Goal: Task Accomplishment & Management: Manage account settings

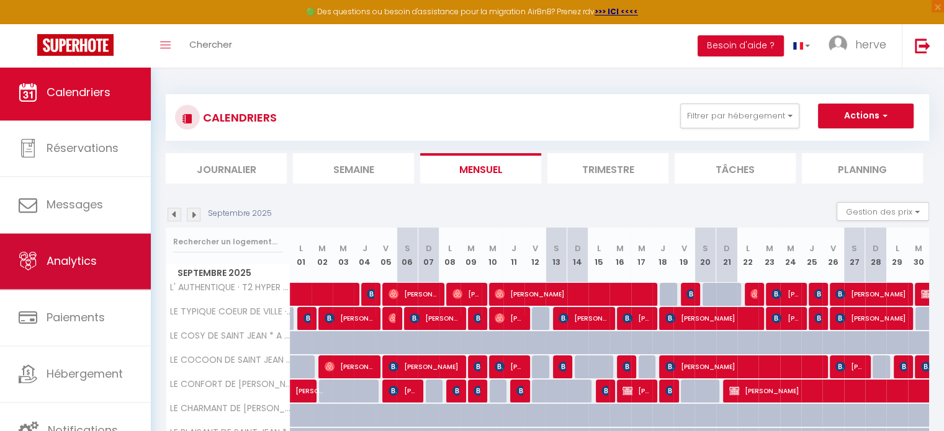
click at [92, 267] on span "Analytics" at bounding box center [72, 261] width 50 height 16
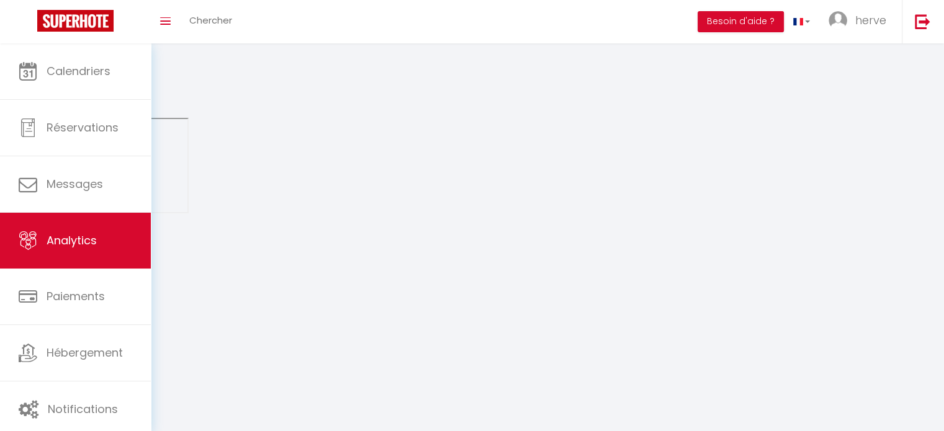
select select "2025"
select select "10"
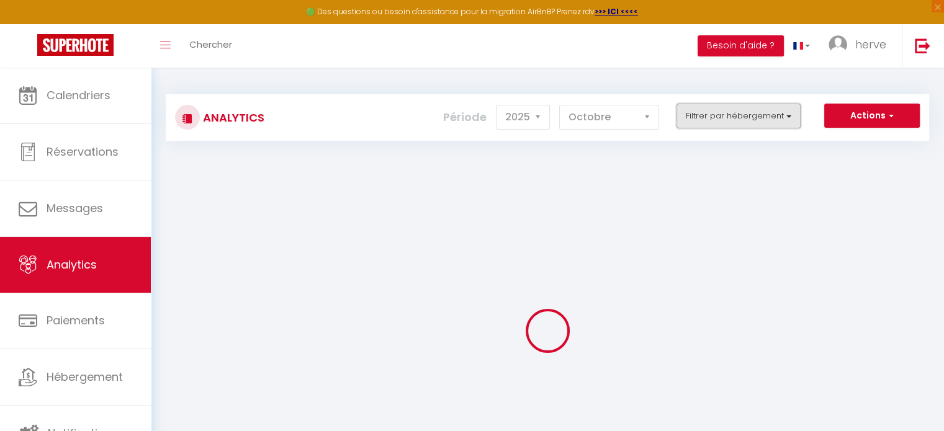
click at [696, 119] on button "Filtrer par hébergement" at bounding box center [738, 116] width 124 height 25
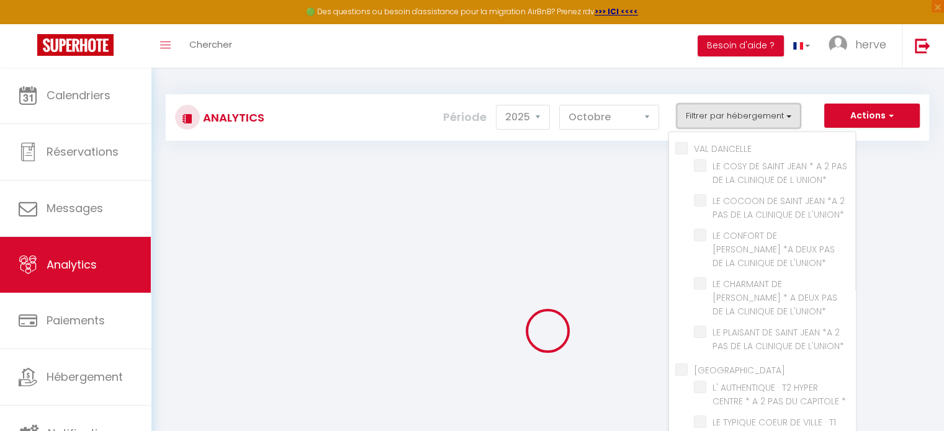
checkbox DANCELLE "false"
checkbox UNION\* "false"
checkbox L\'UNION\* "false"
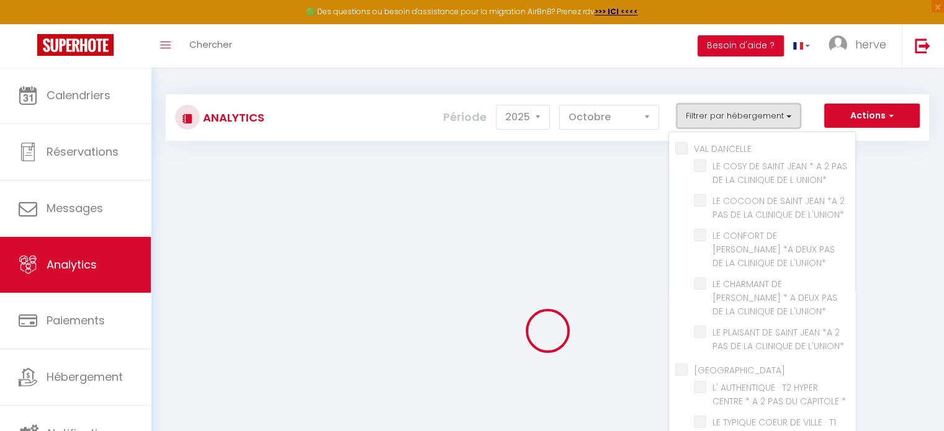
checkbox L\'UNION\* "false"
checkbox input "false"
checkbox \* "false"
checkbox CAPITOLE\* "false"
checkbox hédp "false"
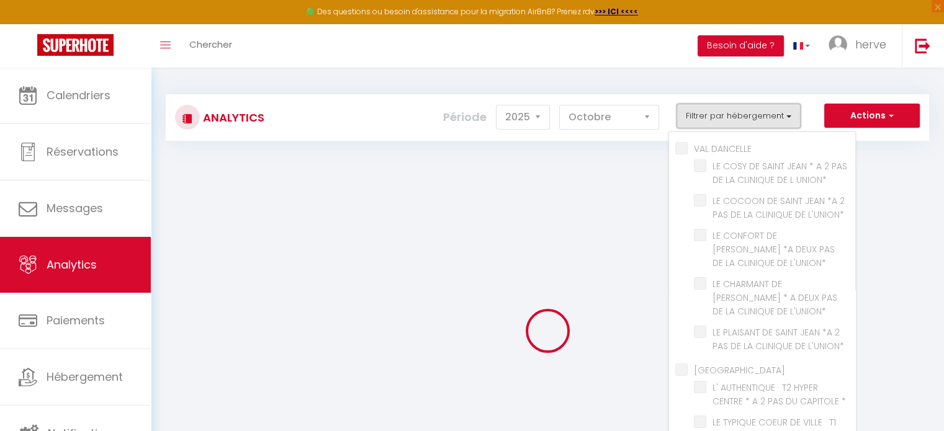
checkbox L\'UNION\* "false"
checkbox input "false"
checkbox ANCIEN "false"
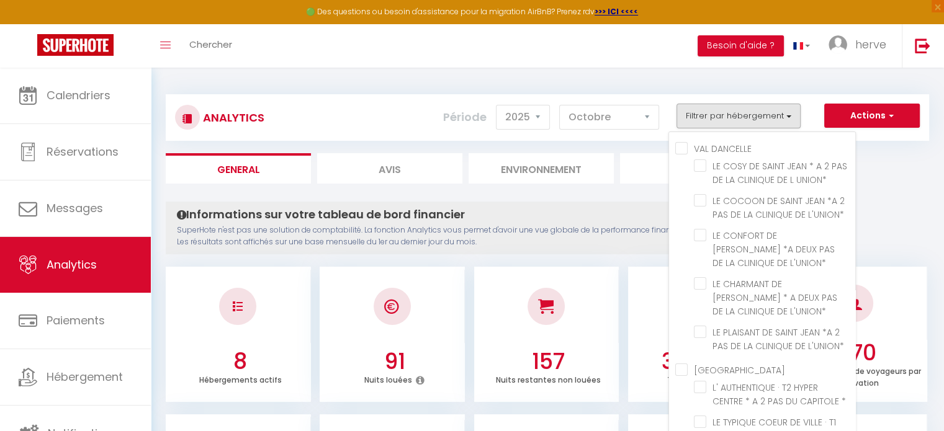
click at [680, 370] on input "[GEOGRAPHIC_DATA]" at bounding box center [765, 369] width 180 height 12
checkbox input "true"
checkbox UNION\* "false"
checkbox L\'UNION\* "false"
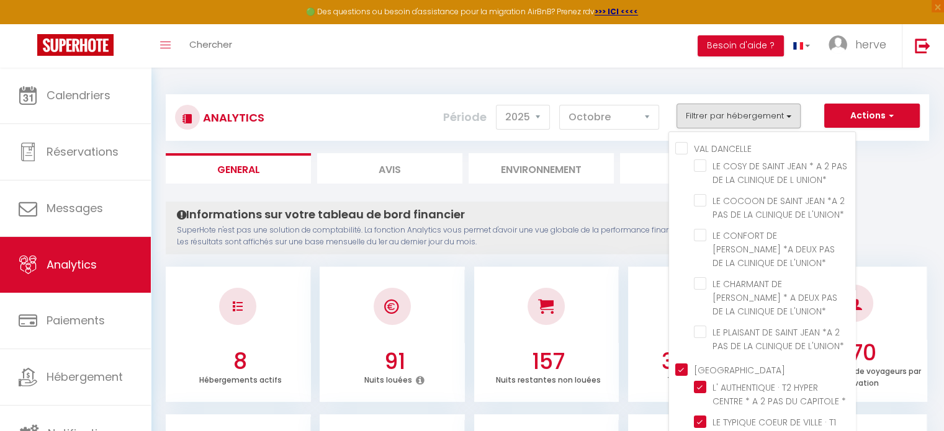
checkbox L\'UNION\* "false"
checkbox \* "true"
checkbox CAPITOLE\* "true"
checkbox L\'UNION\* "false"
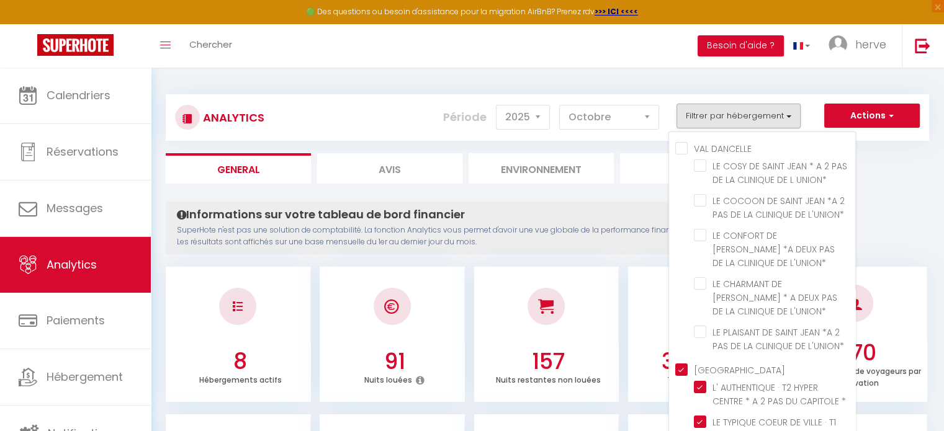
checkbox L\'UNION\* "false"
checkbox ANCIEN "false"
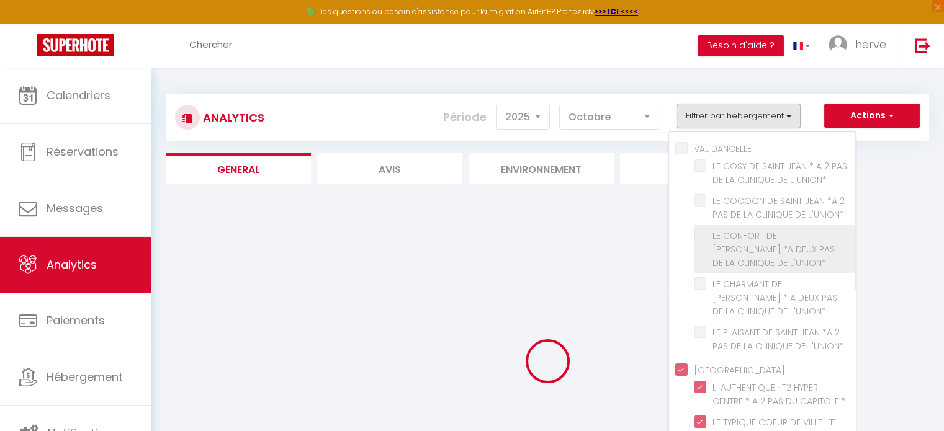
checkbox UNION\* "false"
checkbox L\'UNION\* "false"
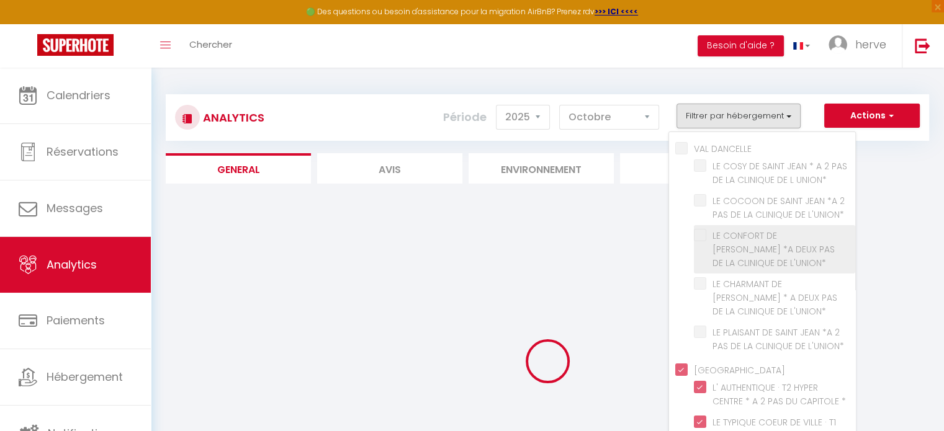
checkbox L\'UNION\* "false"
checkbox ANCIEN "false"
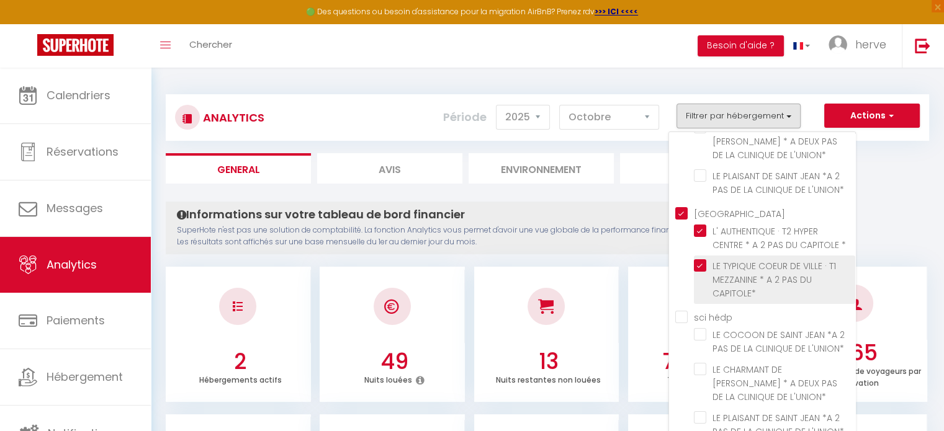
scroll to position [155, 0]
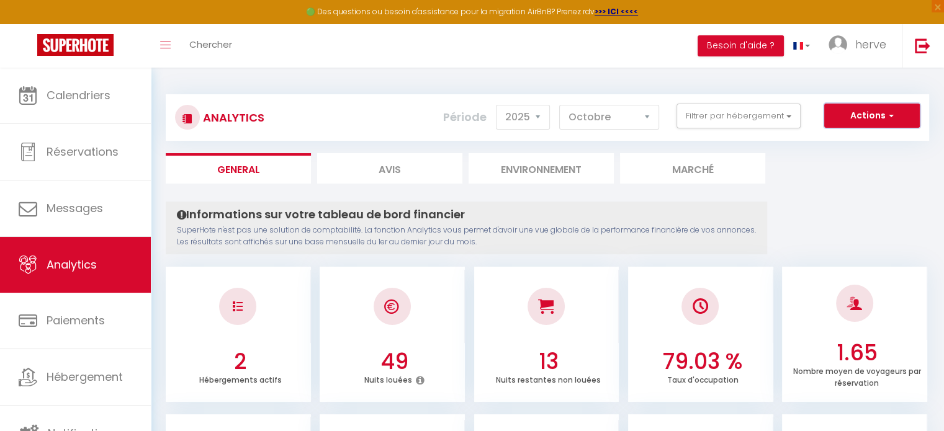
click at [880, 104] on button "Actions" at bounding box center [872, 116] width 96 height 25
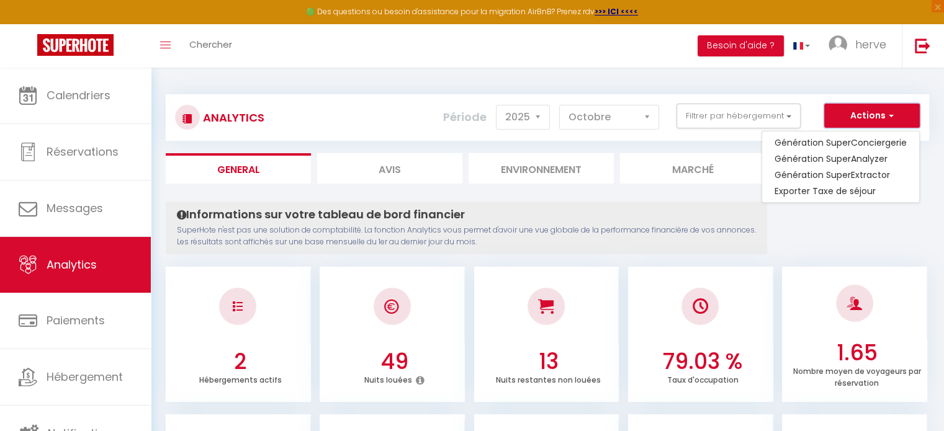
scroll to position [3, 0]
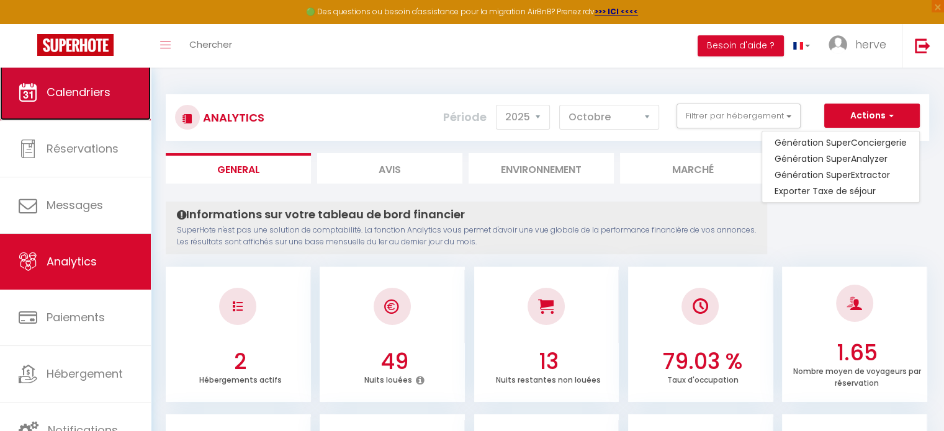
click at [112, 110] on link "Calendriers" at bounding box center [75, 93] width 151 height 56
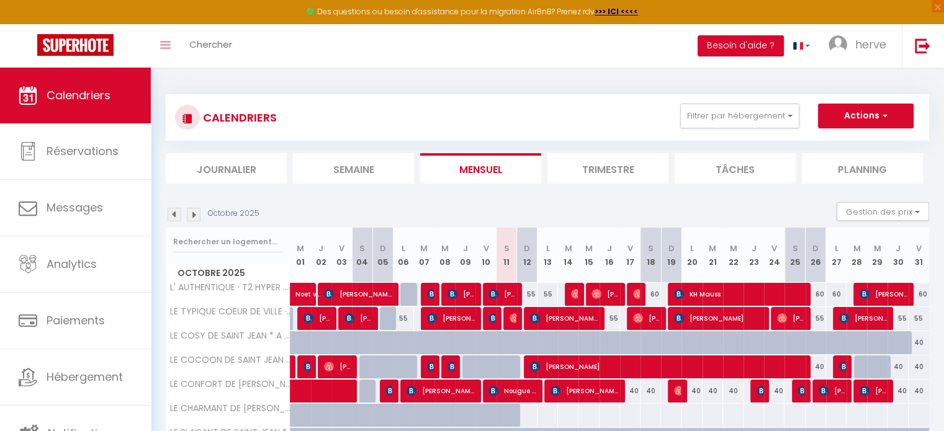
click at [840, 164] on li "Planning" at bounding box center [862, 168] width 121 height 30
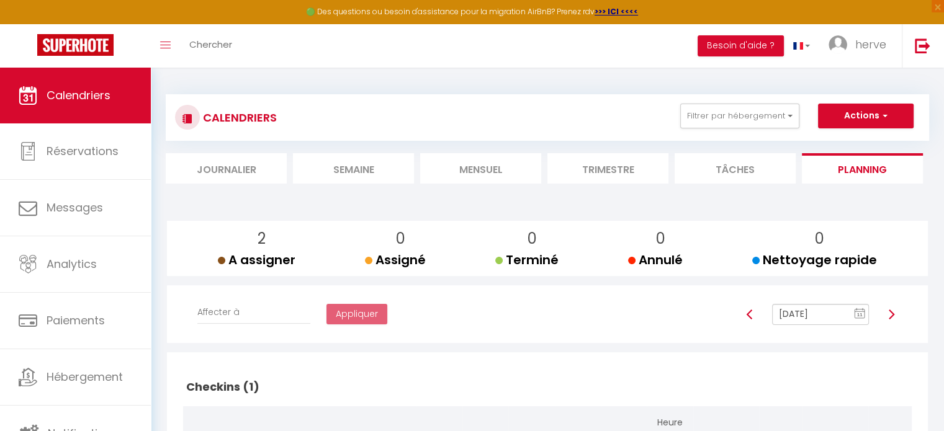
click at [714, 168] on li "Tâches" at bounding box center [734, 168] width 121 height 30
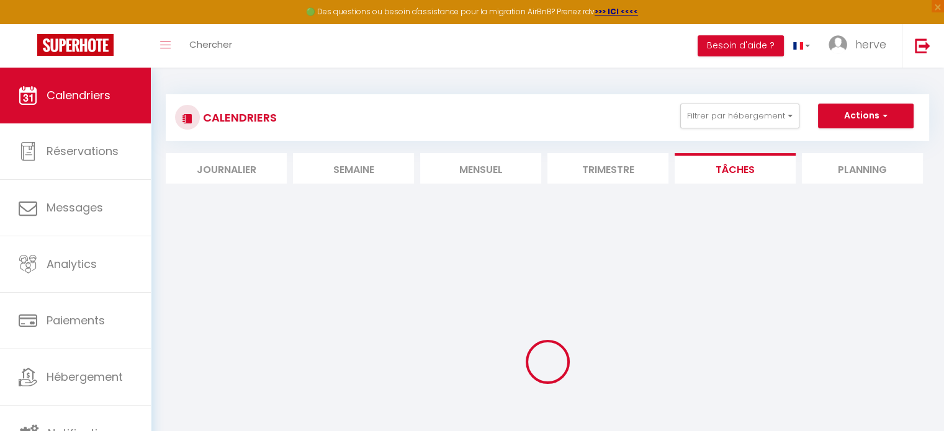
select select
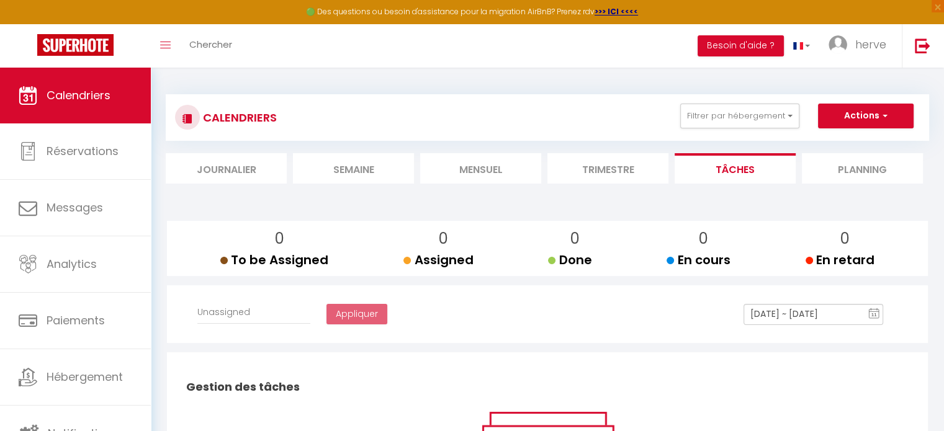
click at [612, 173] on li "Trimestre" at bounding box center [607, 168] width 121 height 30
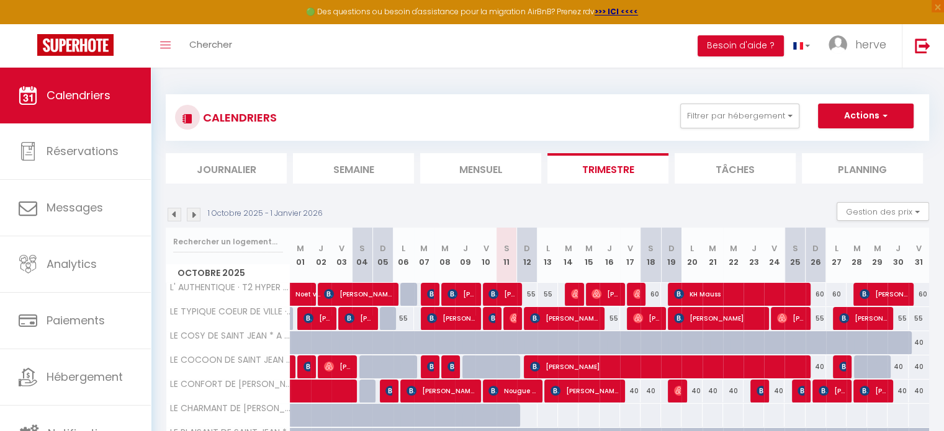
click at [506, 166] on li "Mensuel" at bounding box center [480, 168] width 121 height 30
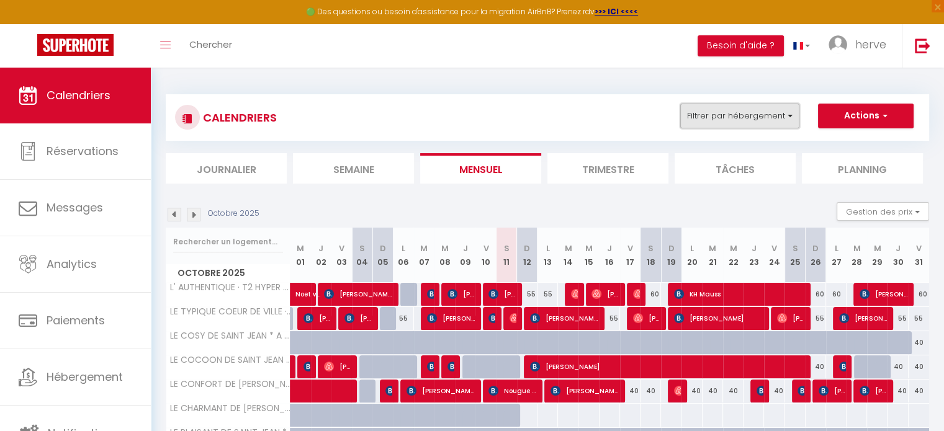
click at [750, 111] on button "Filtrer par hébergement" at bounding box center [739, 116] width 119 height 25
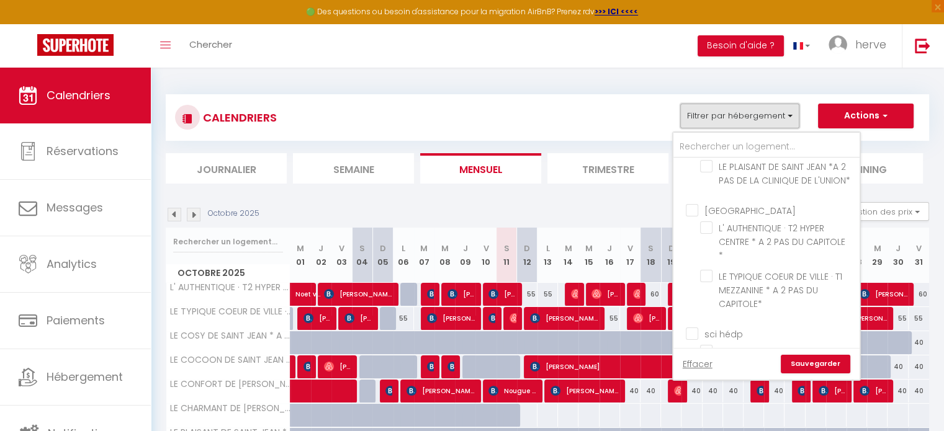
scroll to position [199, 0]
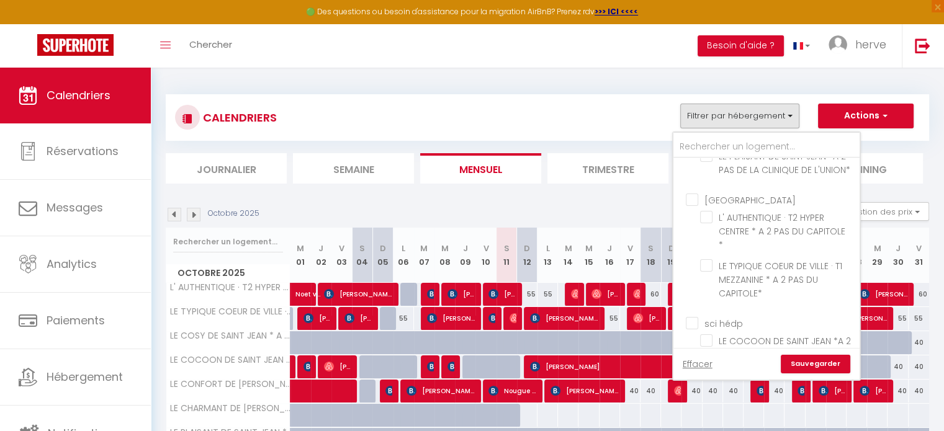
click at [698, 205] on input "[GEOGRAPHIC_DATA]" at bounding box center [779, 199] width 186 height 12
checkbox input "true"
checkbox input "false"
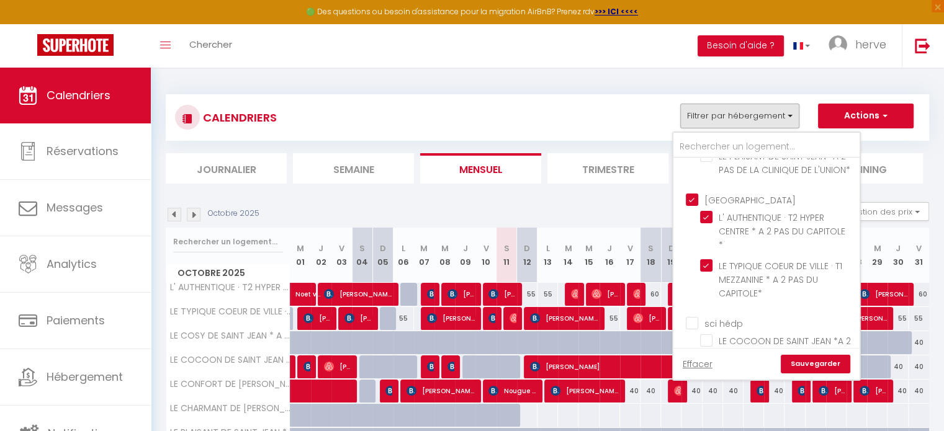
checkbox input "false"
checkbox input "true"
checkbox input "false"
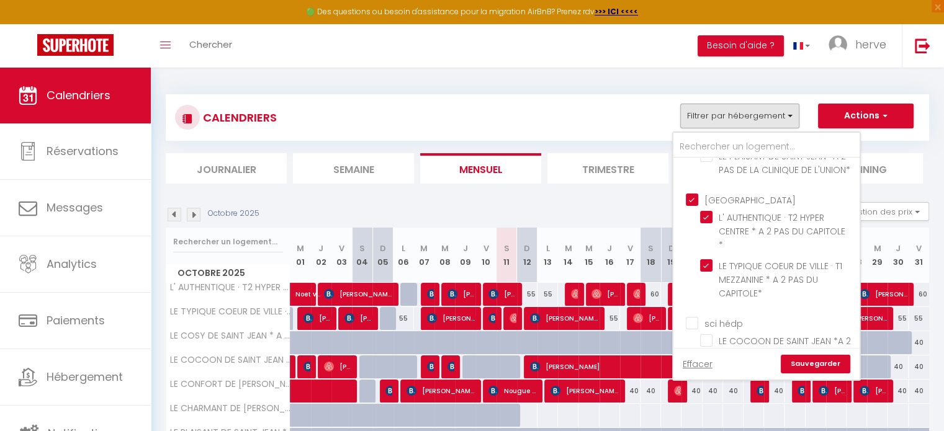
checkbox input "false"
click at [816, 359] on link "Sauvegarder" at bounding box center [815, 364] width 69 height 19
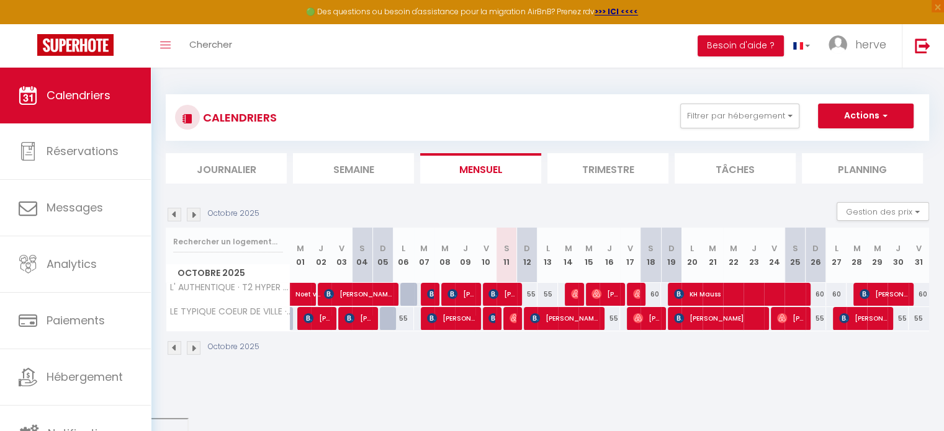
click at [573, 178] on li "Trimestre" at bounding box center [607, 168] width 121 height 30
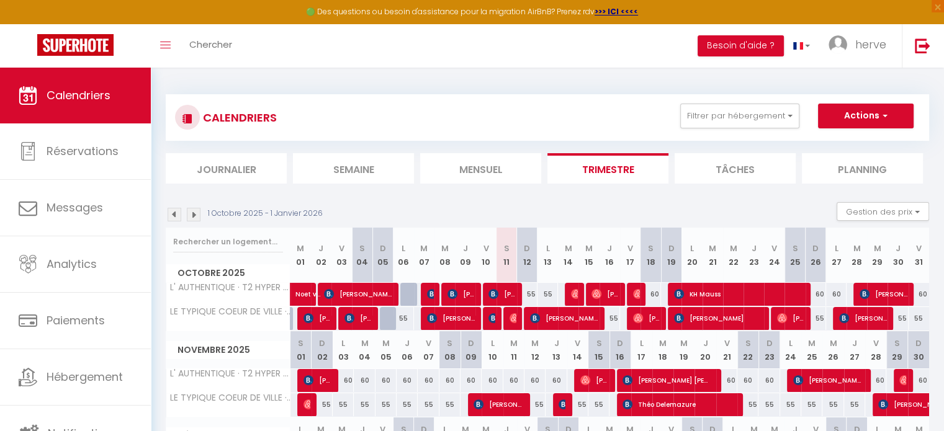
click at [486, 177] on li "Mensuel" at bounding box center [480, 168] width 121 height 30
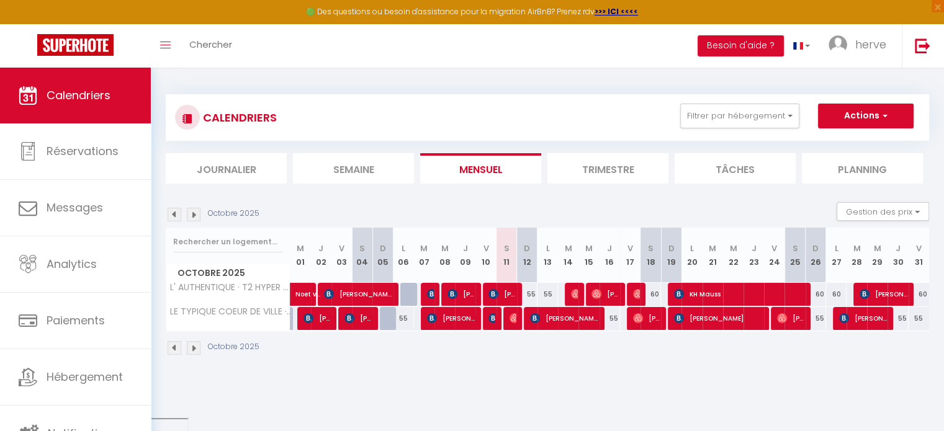
click at [176, 213] on img at bounding box center [175, 215] width 14 height 14
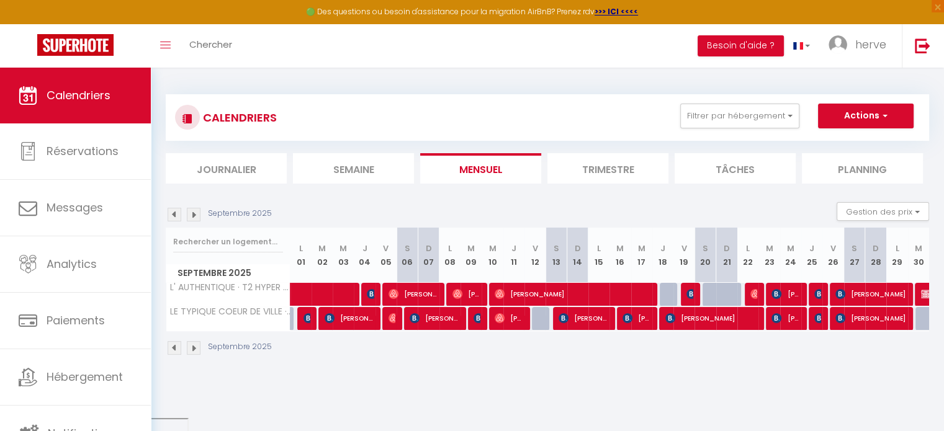
click at [195, 214] on img at bounding box center [194, 215] width 14 height 14
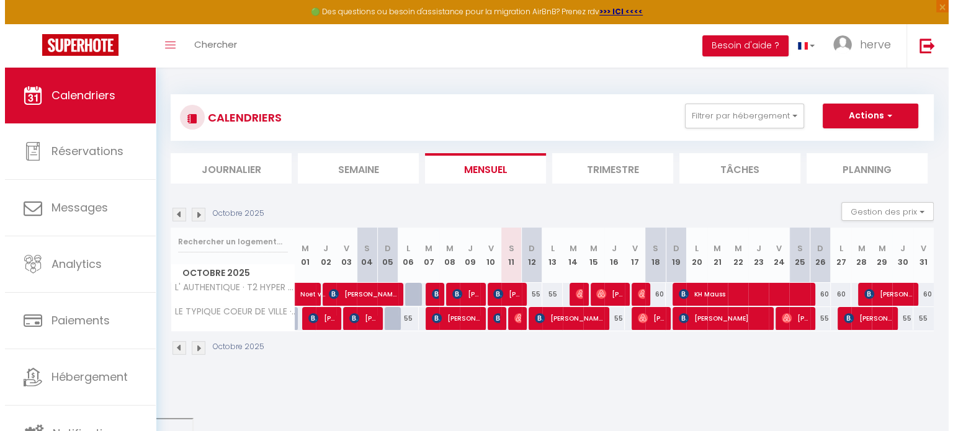
scroll to position [3, 0]
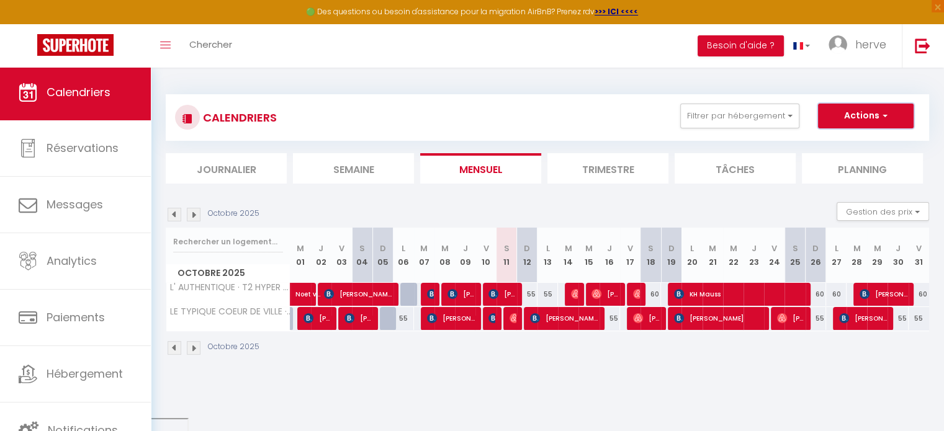
click at [867, 111] on button "Actions" at bounding box center [866, 116] width 96 height 25
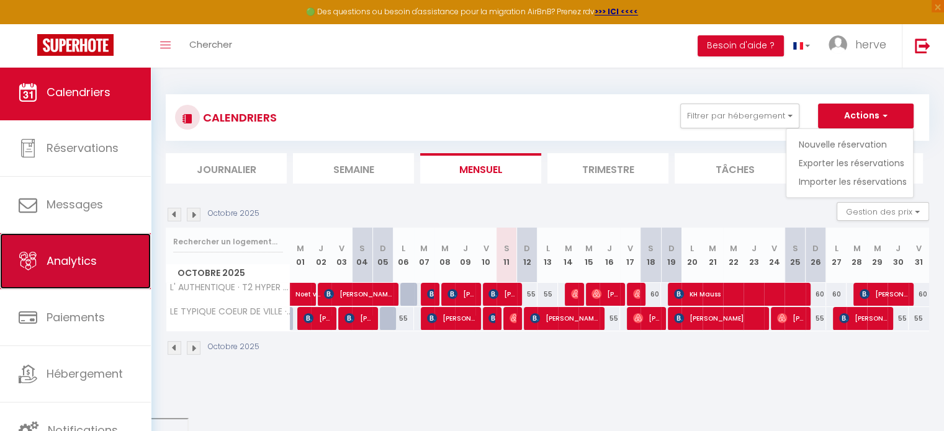
click at [99, 248] on link "Analytics" at bounding box center [75, 261] width 151 height 56
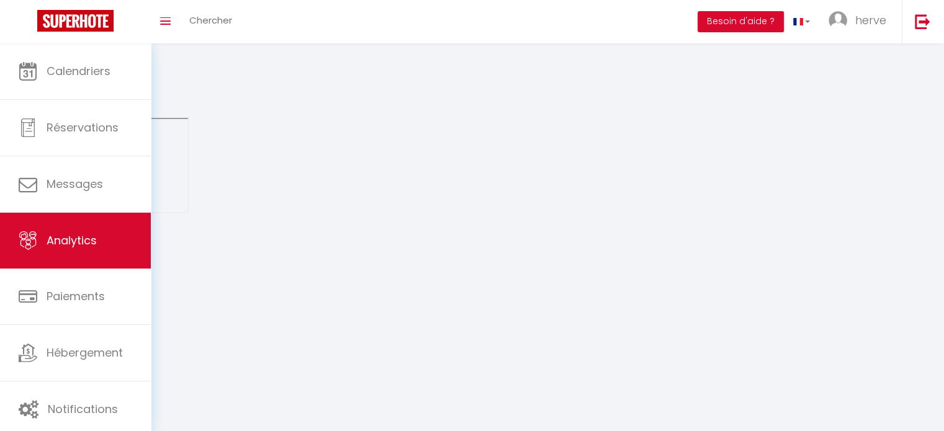
select select "2025"
select select "10"
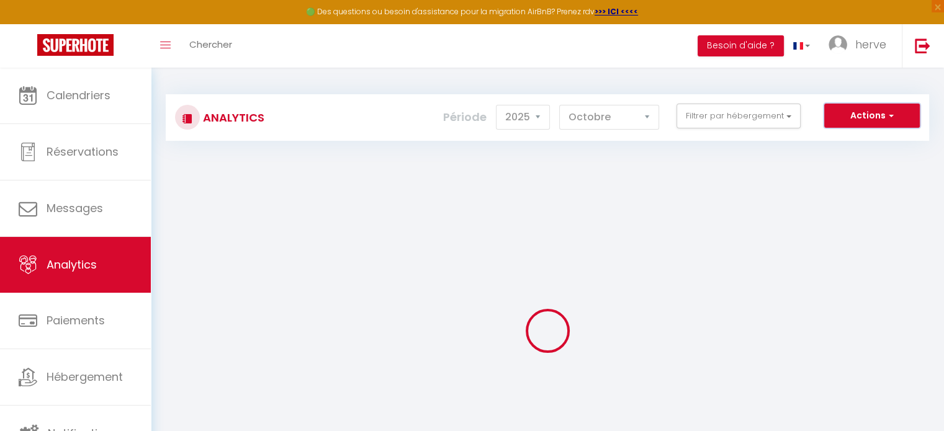
click at [873, 114] on button "Actions" at bounding box center [872, 116] width 96 height 25
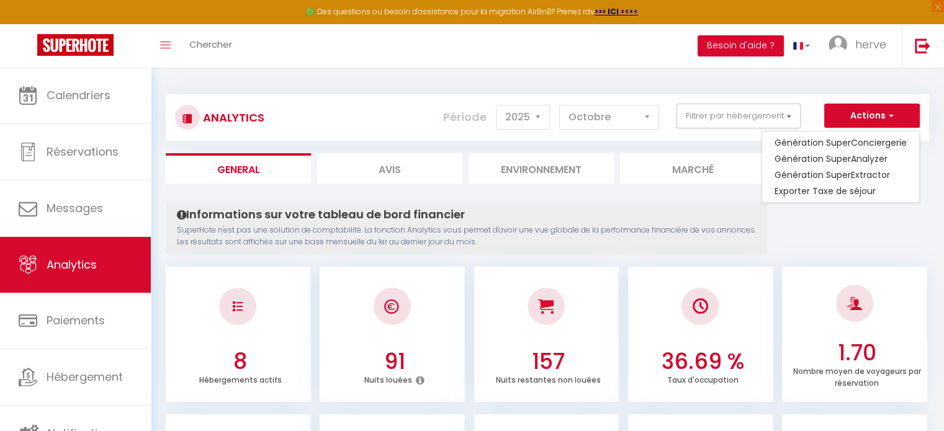
click at [700, 250] on div "Informations sur votre tableau de bord financier SuperHote n'est pas une soluti…" at bounding box center [466, 228] width 601 height 53
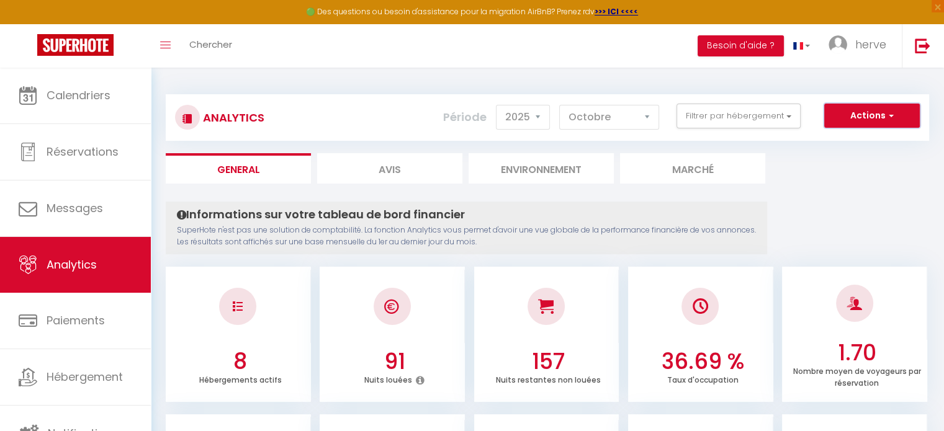
click at [894, 123] on button "Actions" at bounding box center [872, 116] width 96 height 25
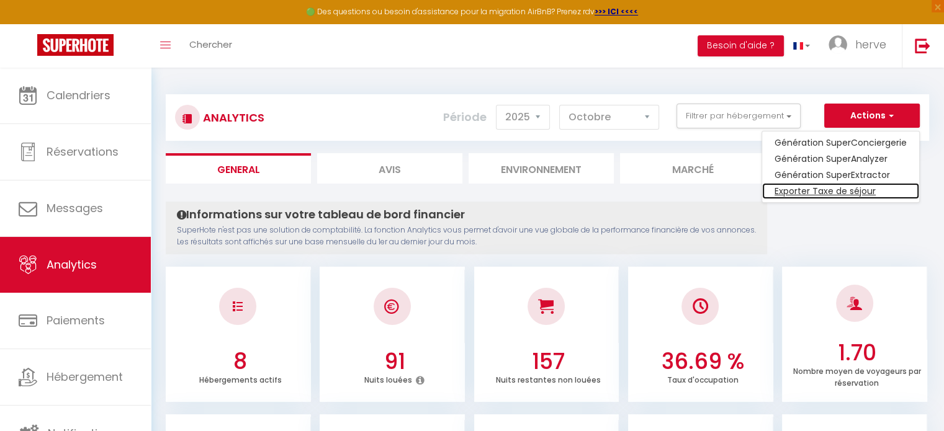
click at [846, 188] on link "Exporter Taxe de séjour" at bounding box center [840, 191] width 157 height 16
select select "10"
select select "2025"
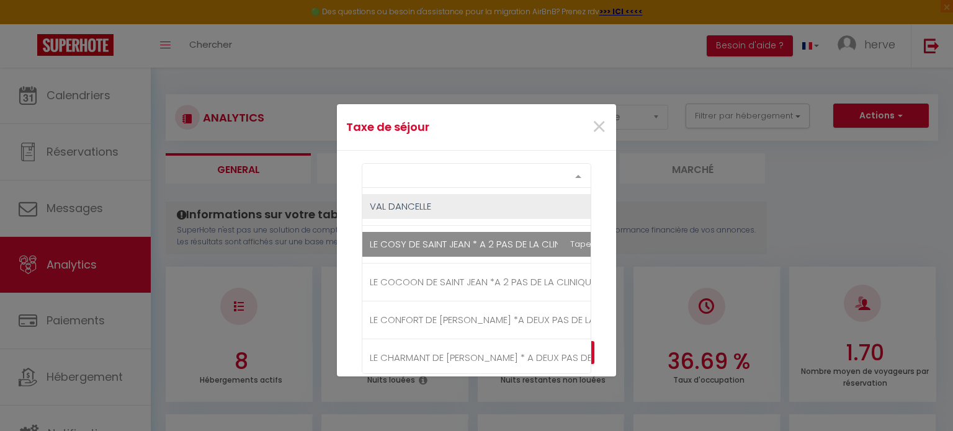
click at [483, 178] on div "Select option" at bounding box center [477, 175] width 230 height 25
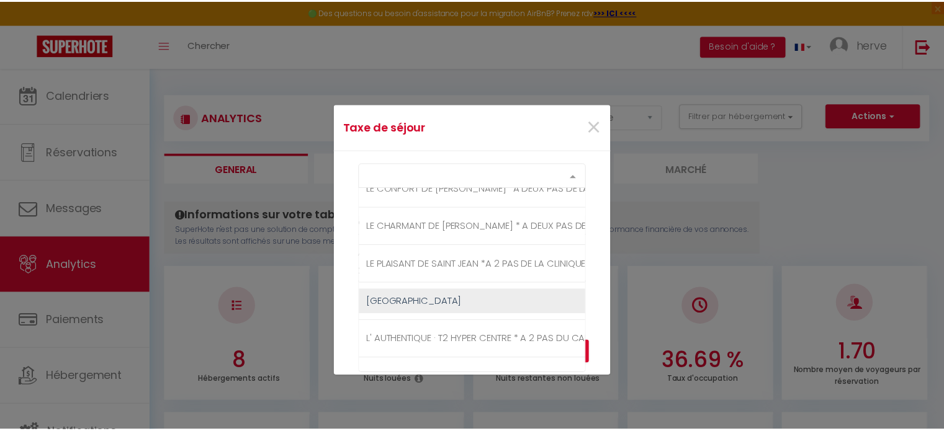
scroll to position [154, 0]
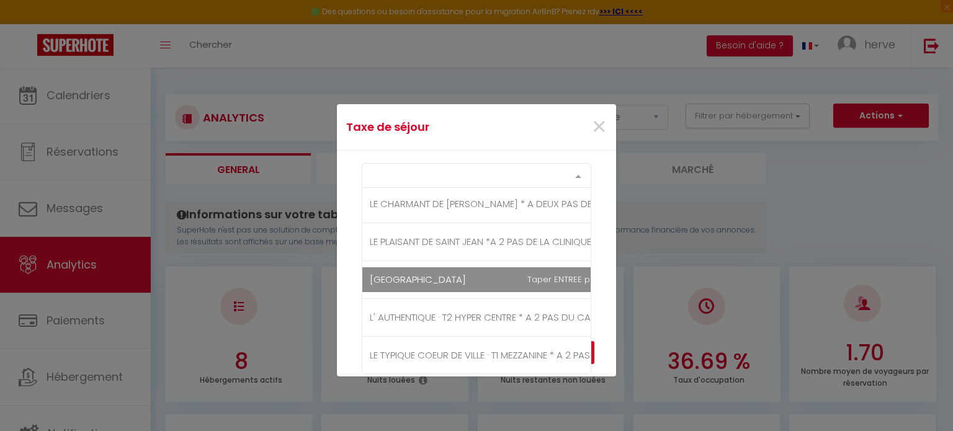
click at [519, 284] on span "[GEOGRAPHIC_DATA]" at bounding box center [534, 279] width 345 height 25
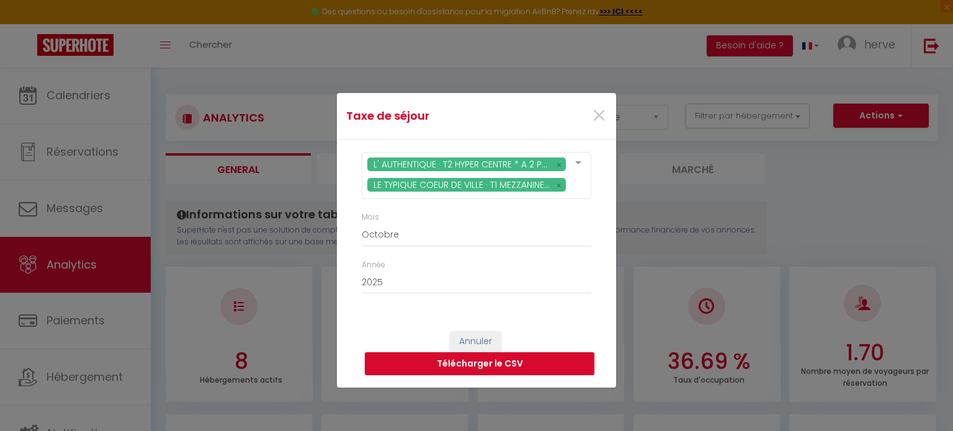
click at [599, 325] on div "Annuler Télécharger le CSV" at bounding box center [476, 353] width 279 height 69
click at [513, 361] on button "Télécharger le CSV" at bounding box center [480, 364] width 230 height 24
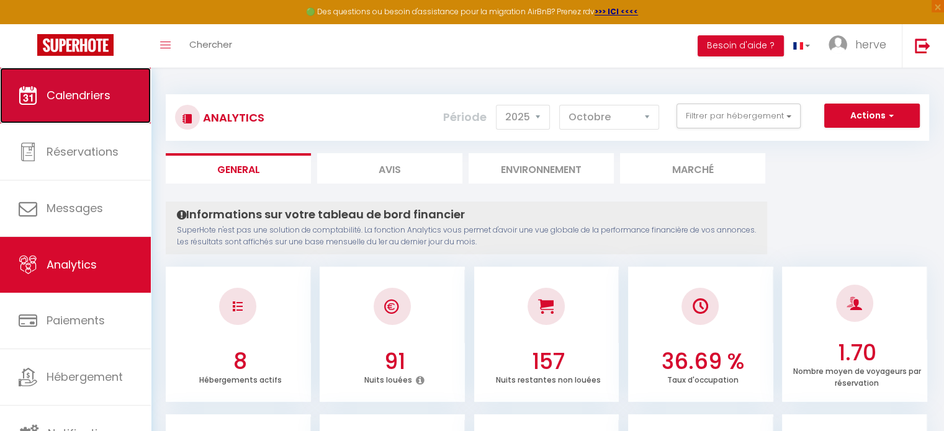
click at [104, 84] on link "Calendriers" at bounding box center [75, 96] width 151 height 56
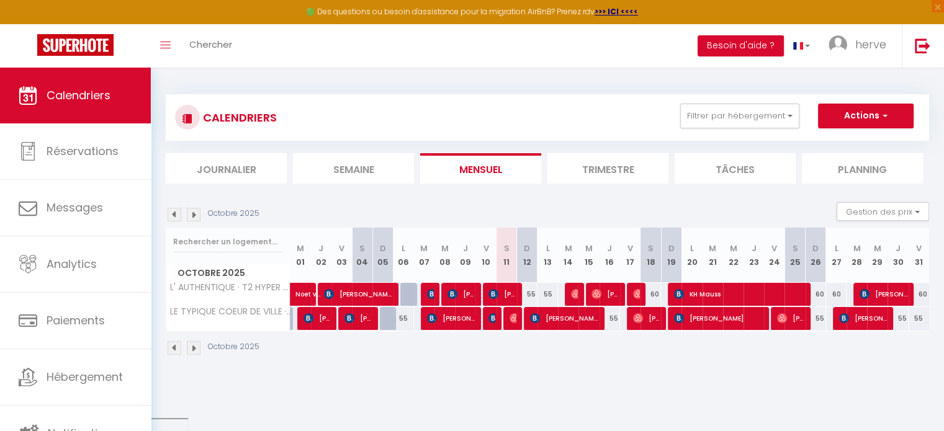
click at [533, 292] on div "55" at bounding box center [527, 294] width 20 height 23
type input "55"
type input "Dim 12 Octobre 2025"
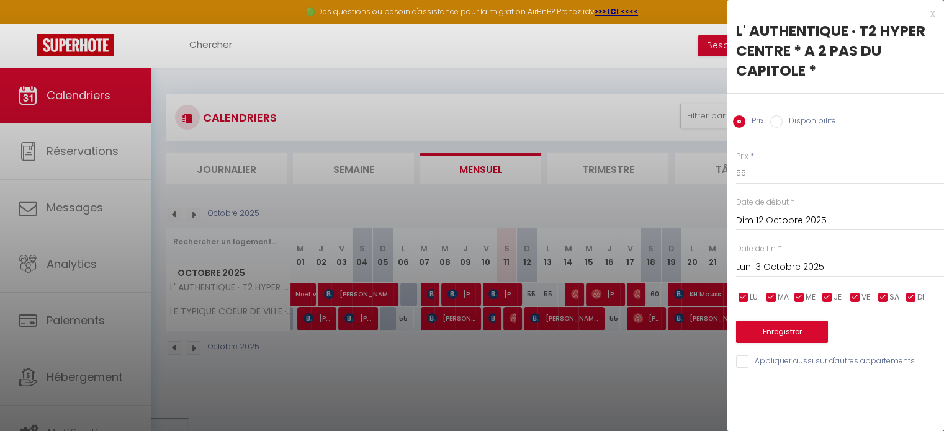
click at [779, 260] on input "Lun 13 Octobre 2025" at bounding box center [840, 267] width 208 height 16
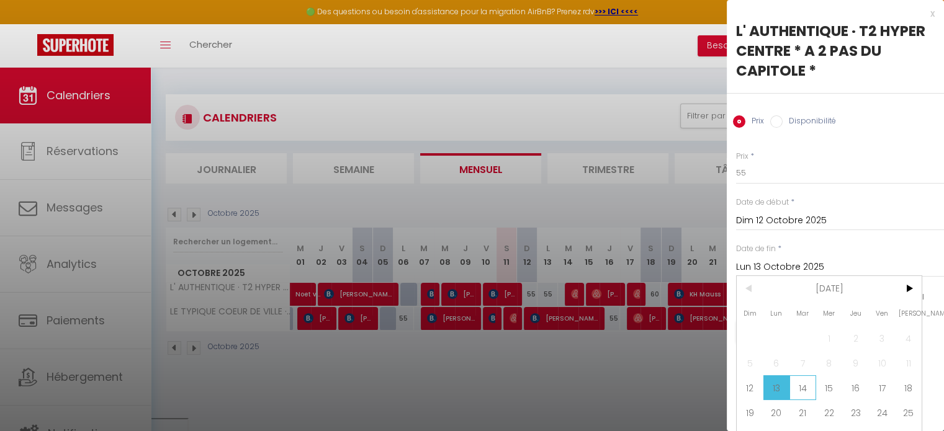
click at [800, 382] on span "14" at bounding box center [802, 387] width 27 height 25
type input "[DATE] Octobre 2025"
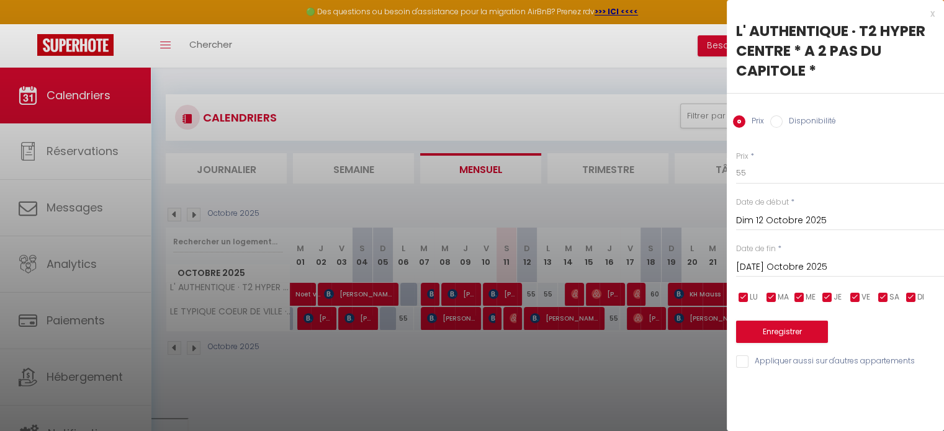
click at [792, 116] on label "Disponibilité" at bounding box center [808, 122] width 53 height 14
click at [782, 116] on input "Disponibilité" at bounding box center [776, 121] width 12 height 12
radio input "true"
radio input "false"
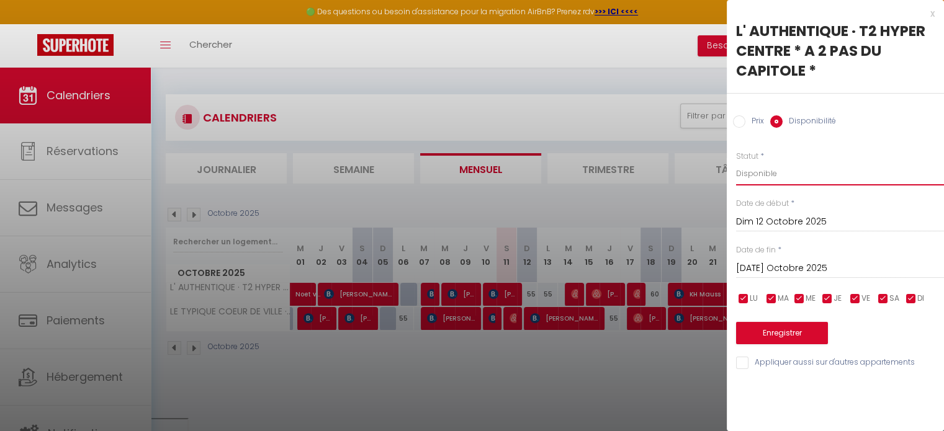
click at [764, 178] on select "Disponible Indisponible" at bounding box center [840, 174] width 208 height 24
select select "0"
click at [736, 162] on select "Disponible Indisponible" at bounding box center [840, 174] width 208 height 24
click at [775, 334] on button "Enregistrer" at bounding box center [782, 333] width 92 height 22
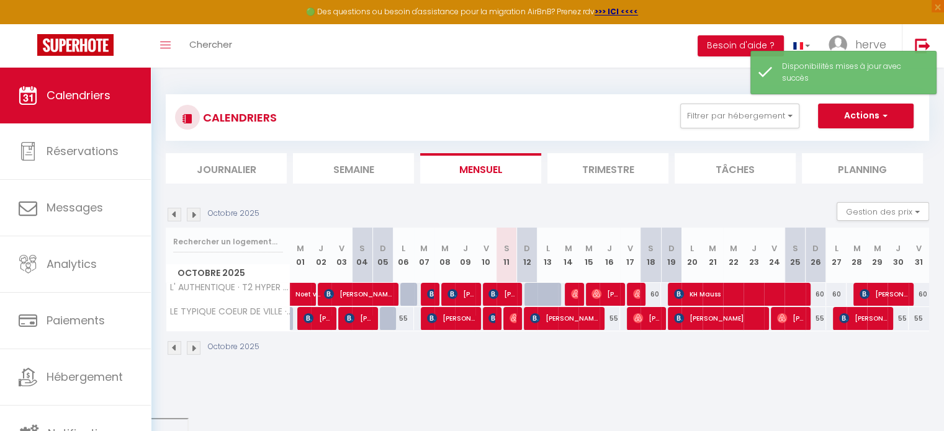
click at [652, 293] on div "60" at bounding box center [650, 294] width 20 height 23
select select "1"
type input "Sam 18 Octobre 2025"
type input "Dim 19 Octobre 2025"
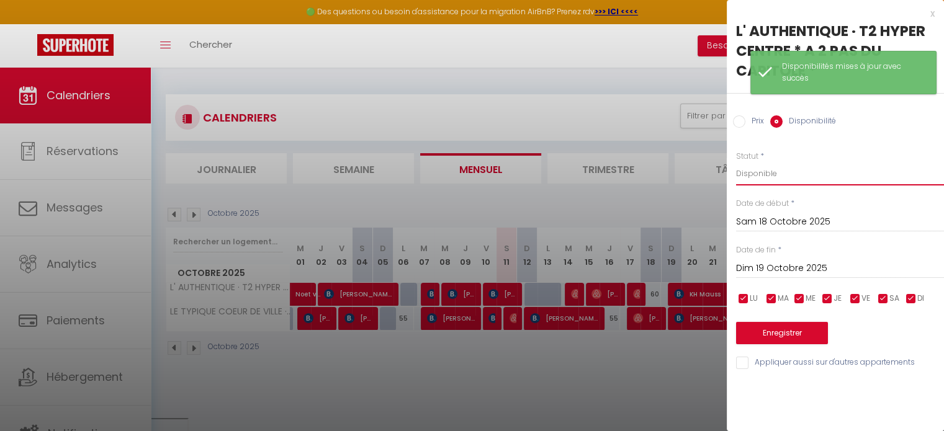
click at [769, 176] on select "Disponible Indisponible" at bounding box center [840, 174] width 208 height 24
select select "0"
click at [736, 162] on select "Disponible Indisponible" at bounding box center [840, 174] width 208 height 24
click at [773, 333] on button "Enregistrer" at bounding box center [782, 333] width 92 height 22
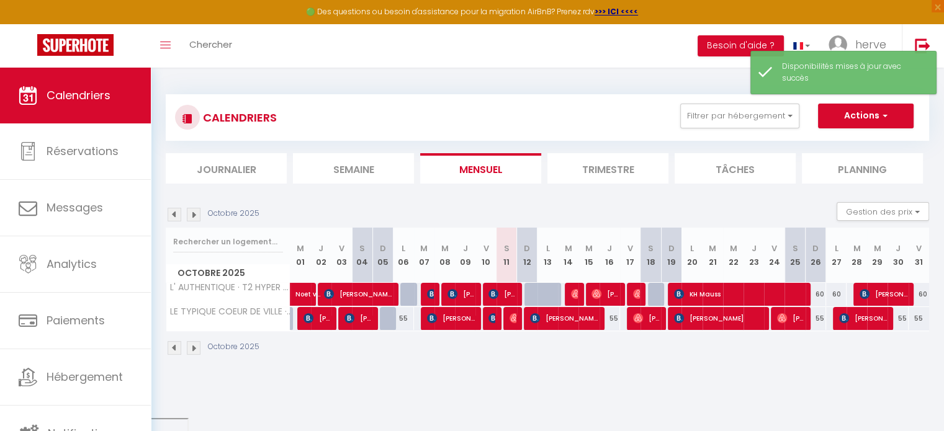
click at [817, 292] on div "60" at bounding box center [815, 294] width 20 height 23
select select "1"
type input "Dim 26 Octobre 2025"
type input "Lun 27 Octobre 2025"
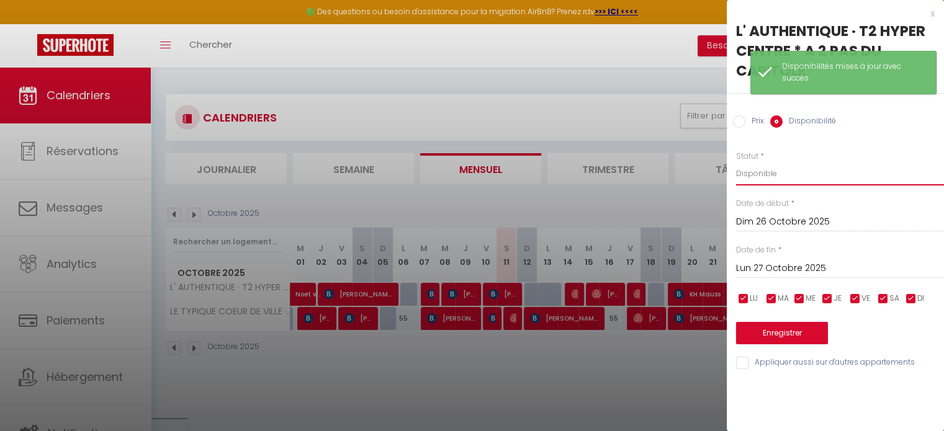
click at [778, 169] on select "Disponible Indisponible" at bounding box center [840, 174] width 208 height 24
select select "0"
click at [736, 162] on select "Disponible Indisponible" at bounding box center [840, 174] width 208 height 24
click at [802, 267] on input "Lun 27 Octobre 2025" at bounding box center [840, 269] width 208 height 16
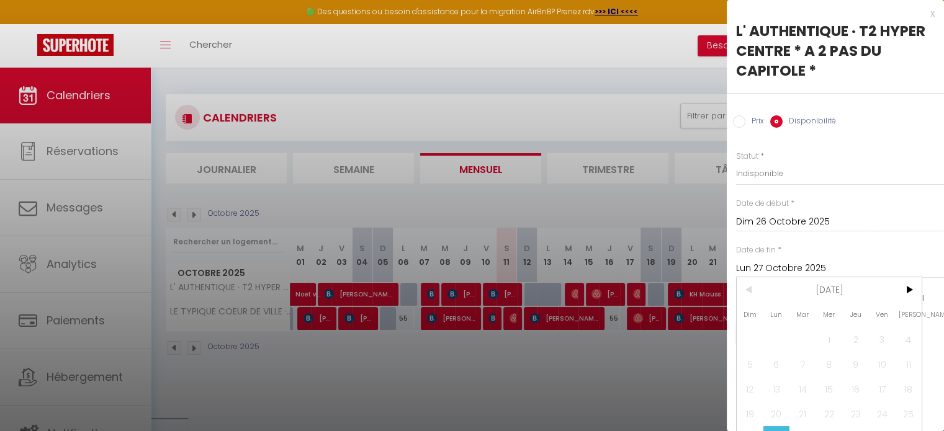
scroll to position [29, 0]
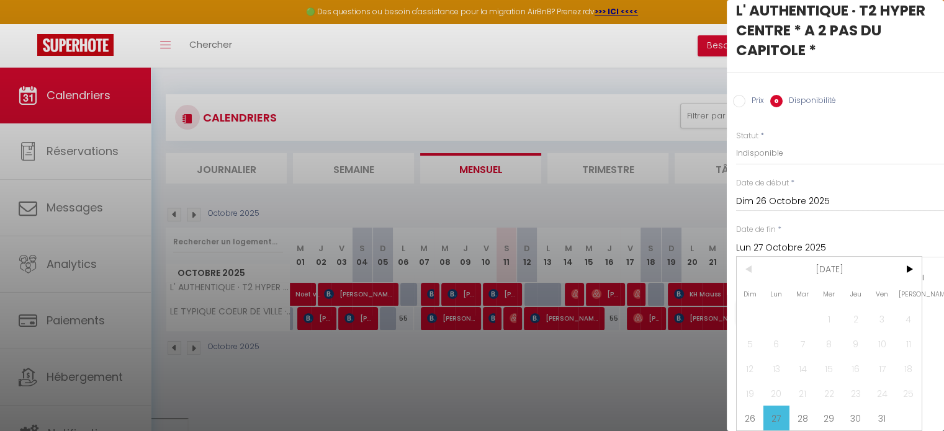
click at [548, 293] on div at bounding box center [472, 215] width 944 height 431
select select
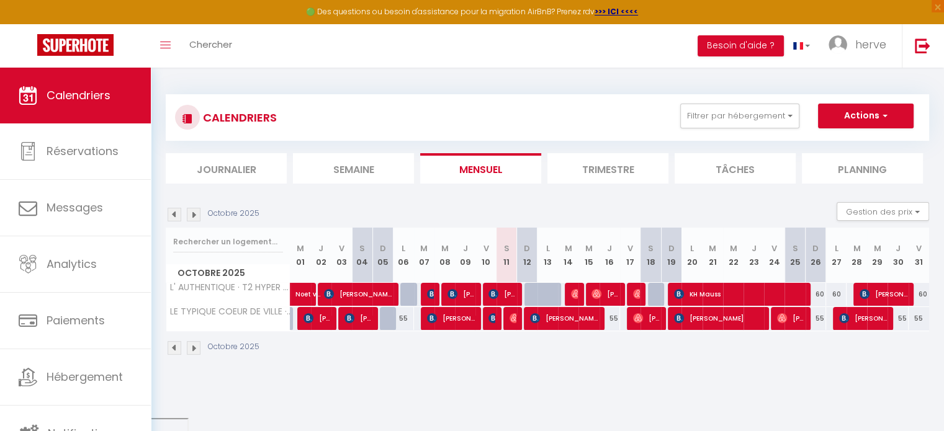
click at [555, 291] on div at bounding box center [555, 302] width 20 height 24
select select "1"
type input "Lun 13 Octobre 2025"
type input "[DATE] Octobre 2025"
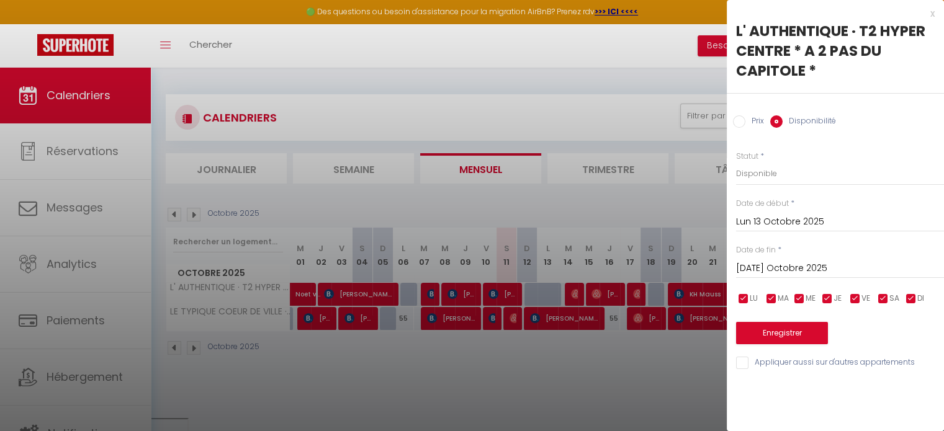
click at [785, 261] on input "[DATE] Octobre 2025" at bounding box center [840, 269] width 208 height 16
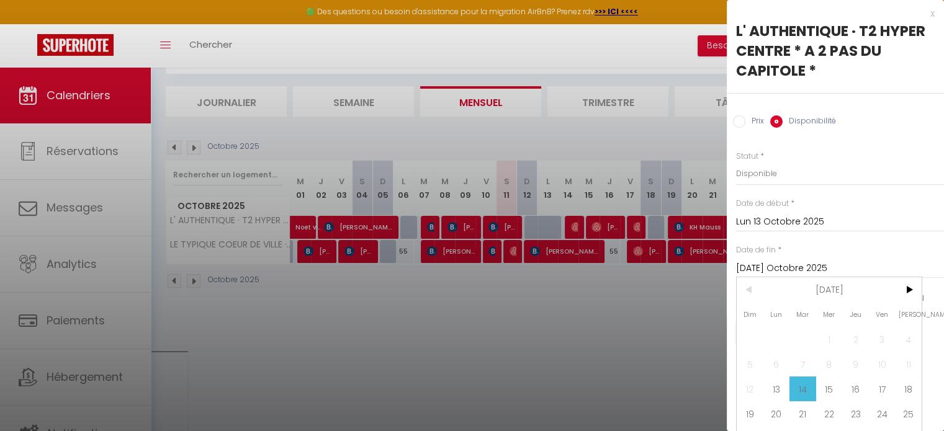
scroll to position [29, 0]
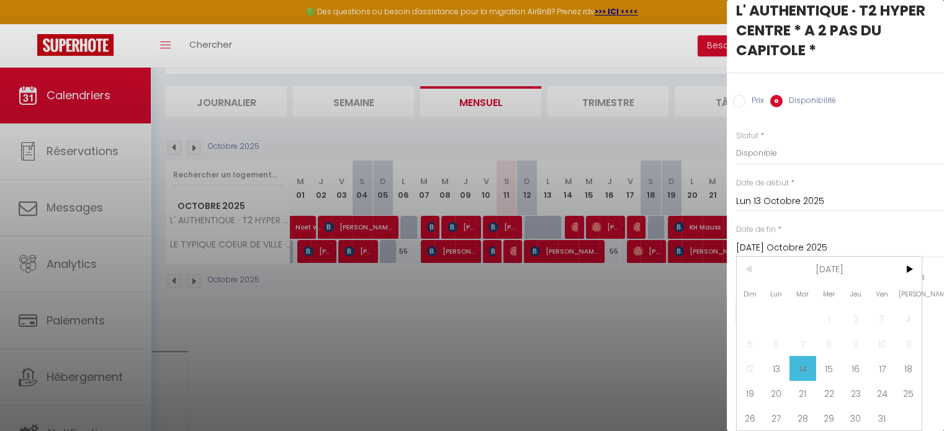
click at [802, 358] on span "14" at bounding box center [802, 368] width 27 height 25
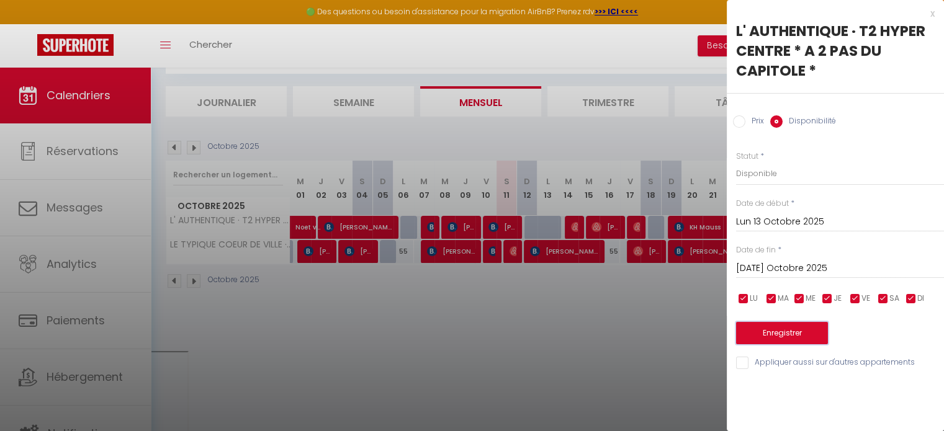
click at [757, 327] on button "Enregistrer" at bounding box center [782, 333] width 92 height 22
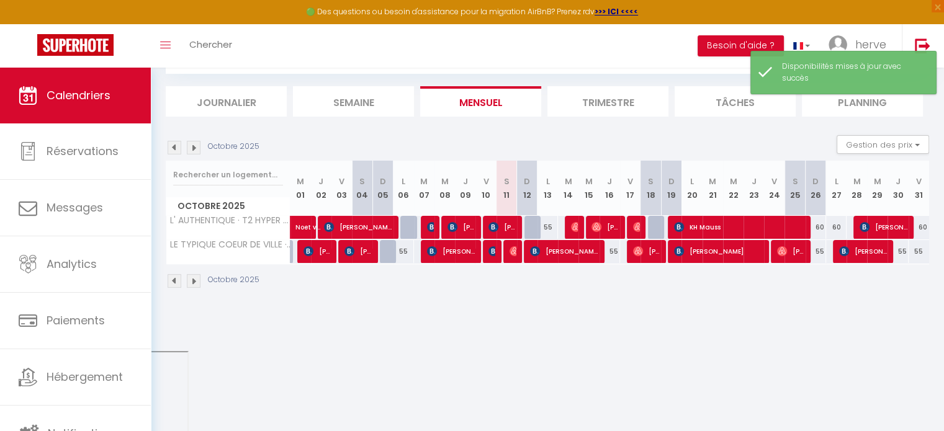
click at [169, 146] on img at bounding box center [175, 148] width 14 height 14
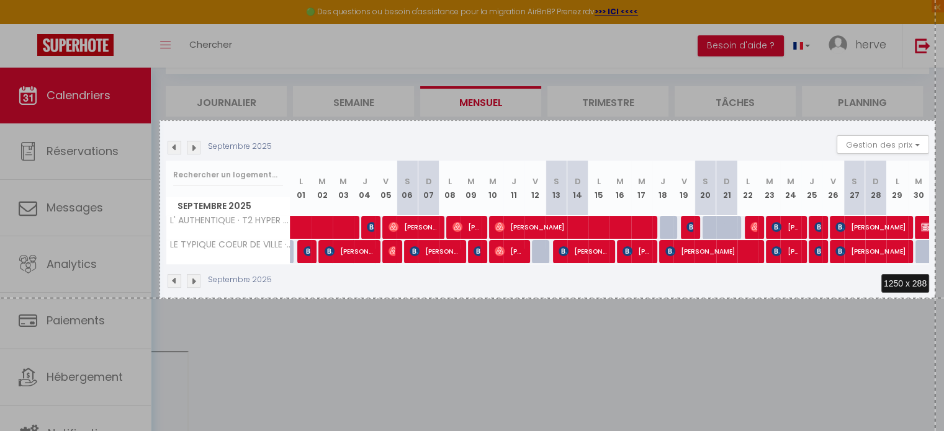
drag, startPoint x: 159, startPoint y: 120, endPoint x: 935, endPoint y: 297, distance: 795.6
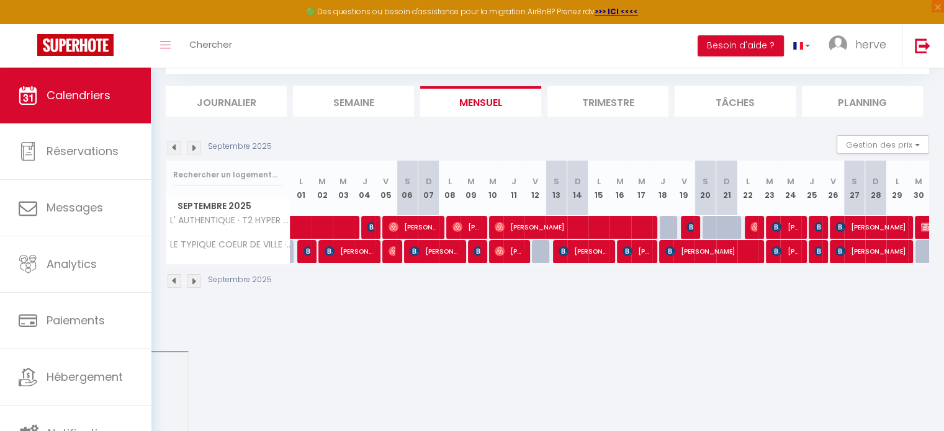
click at [191, 145] on img at bounding box center [194, 148] width 14 height 14
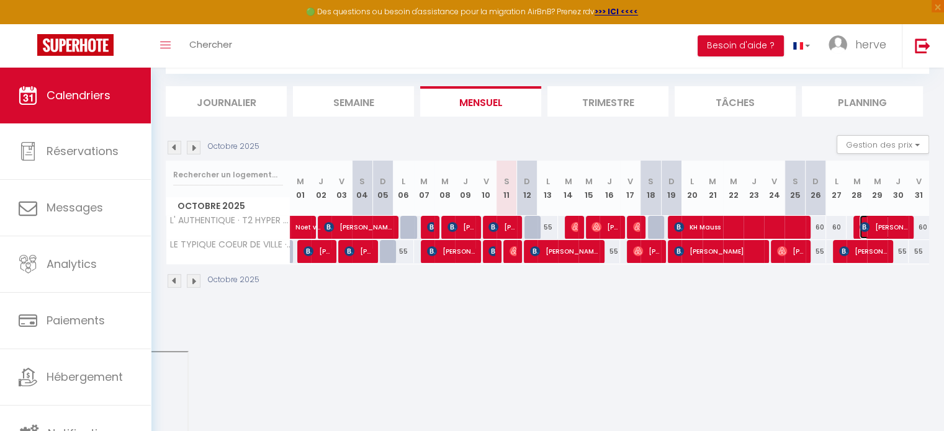
click at [905, 228] on span "[PERSON_NAME]" at bounding box center [883, 227] width 48 height 24
select select "KO"
select select "0"
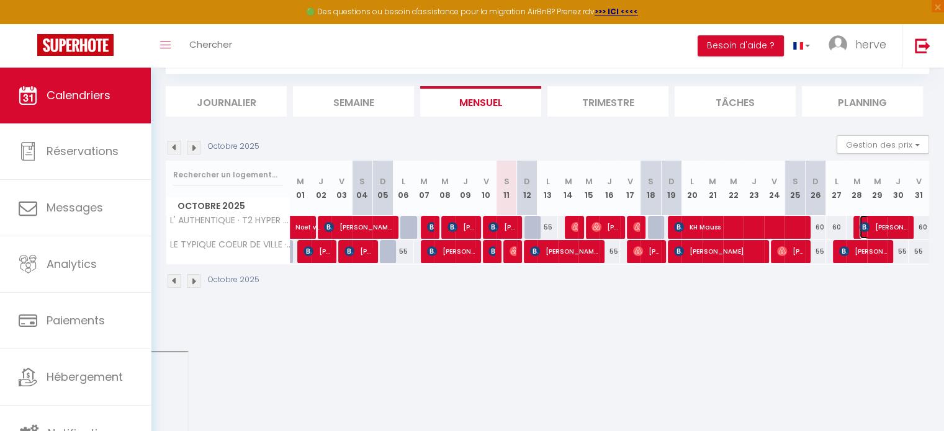
select select "1"
select select
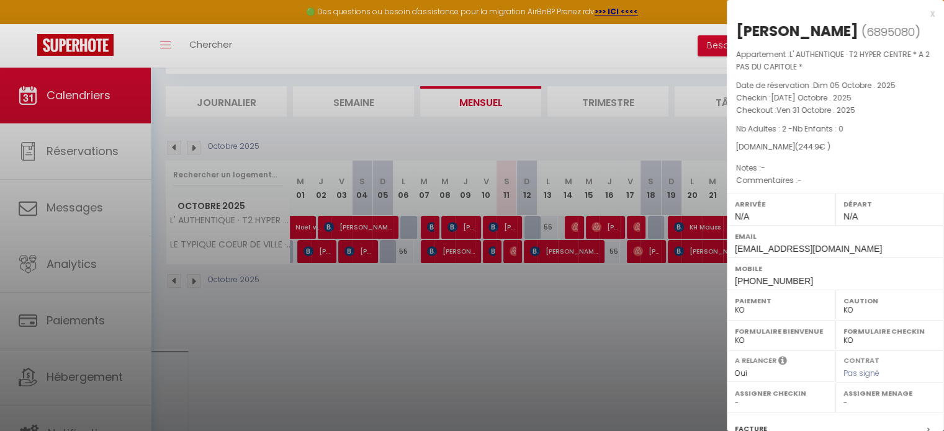
click at [372, 344] on div at bounding box center [472, 215] width 944 height 431
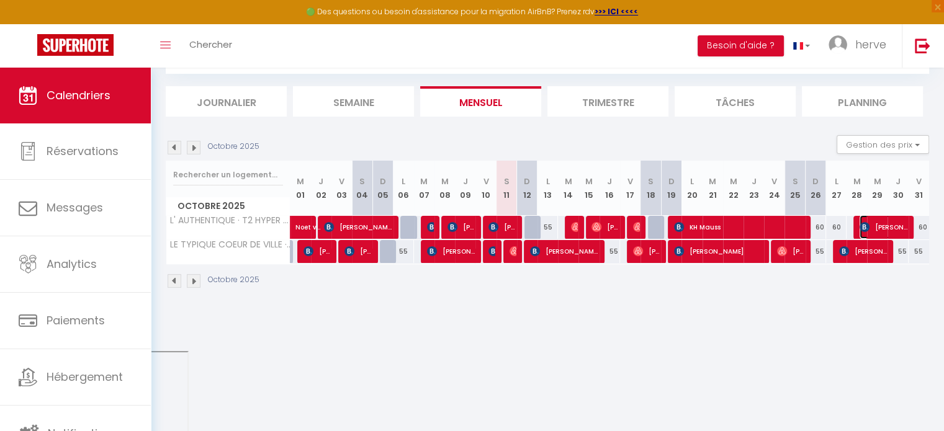
click at [896, 227] on span "[PERSON_NAME]" at bounding box center [883, 227] width 48 height 24
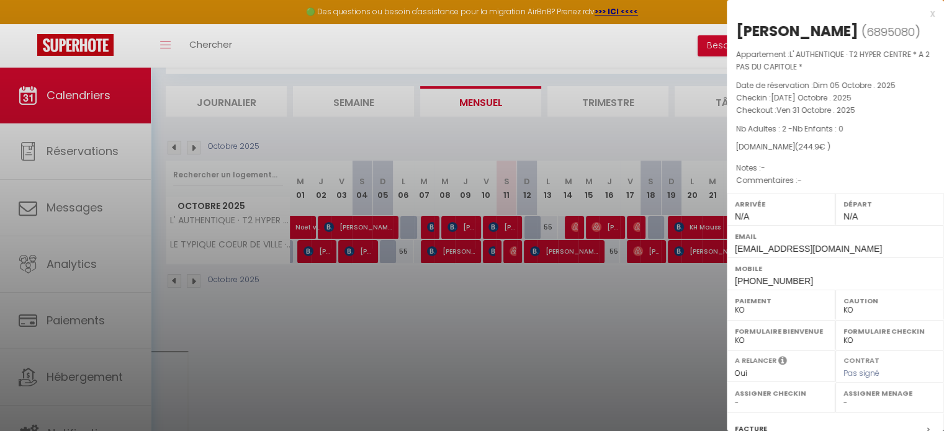
click at [926, 16] on div "x [PERSON_NAME] ( 6895080 ) Appartement : L' AUTHENTIQUE · T2 HYPER CENTRE * A …" at bounding box center [835, 295] width 217 height 591
click at [921, 15] on div "x" at bounding box center [831, 13] width 208 height 15
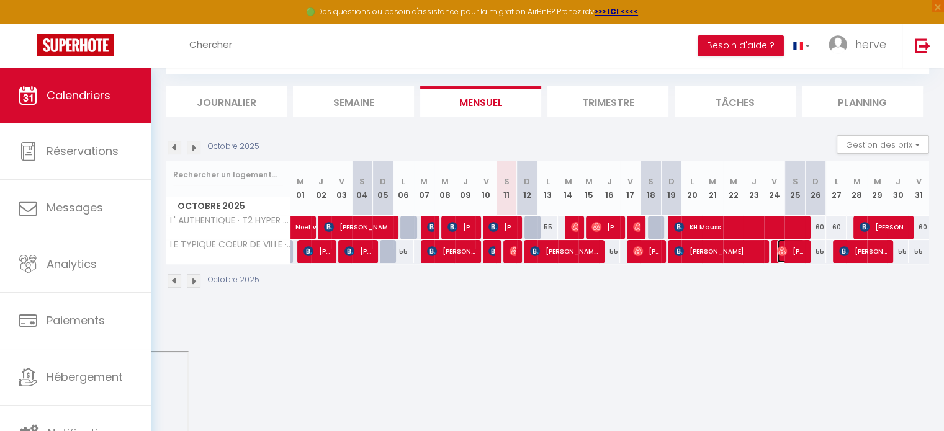
click at [779, 253] on img at bounding box center [782, 251] width 10 height 10
select select "OK"
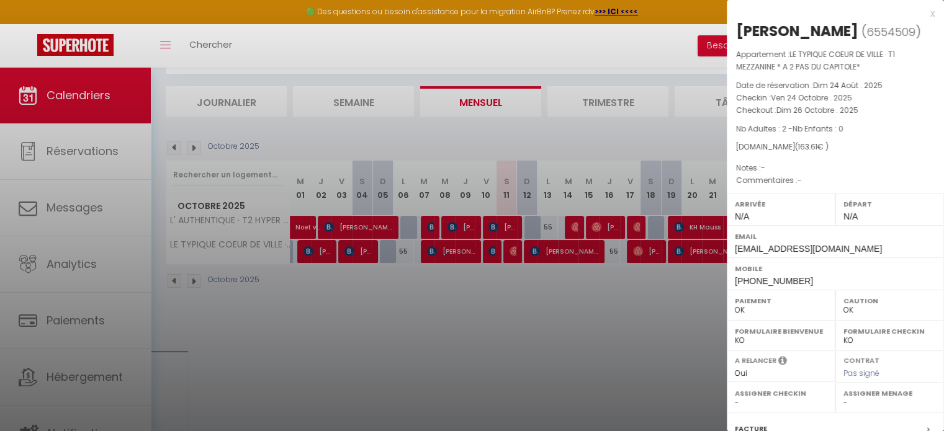
click at [921, 14] on div "x" at bounding box center [831, 13] width 208 height 15
